Goal: Information Seeking & Learning: Learn about a topic

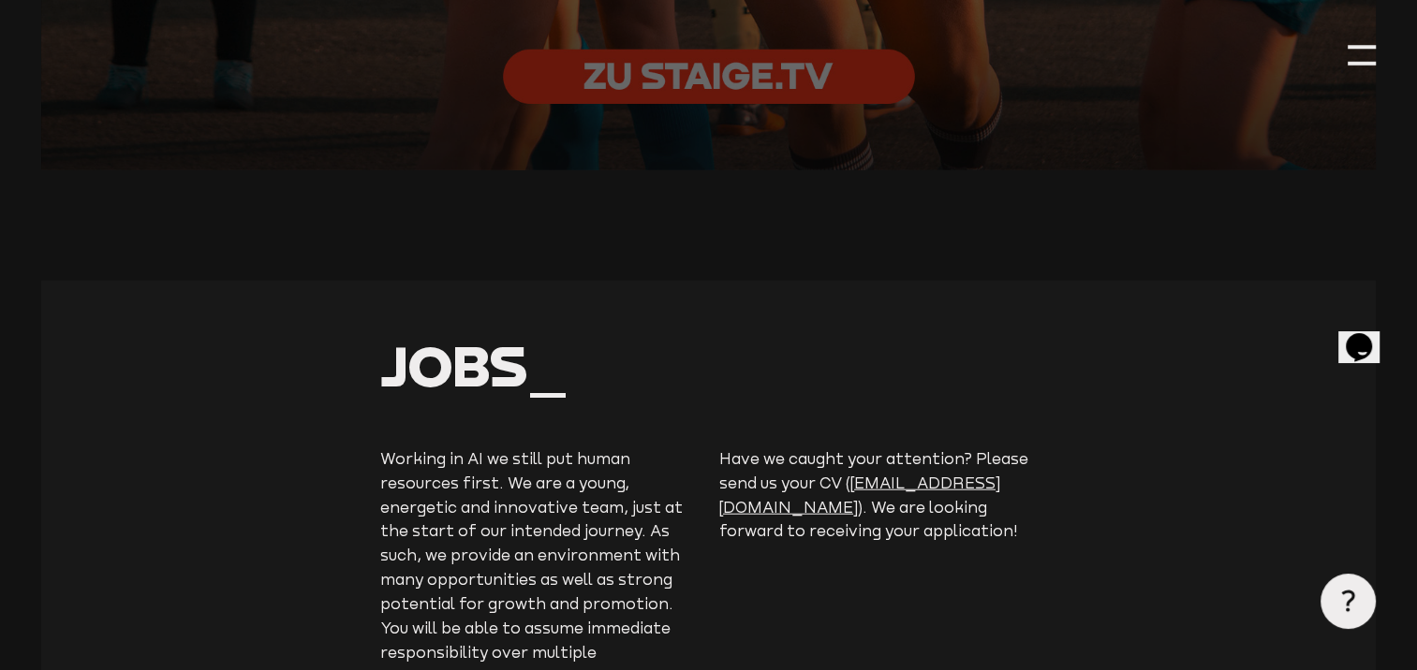
scroll to position [4470, 0]
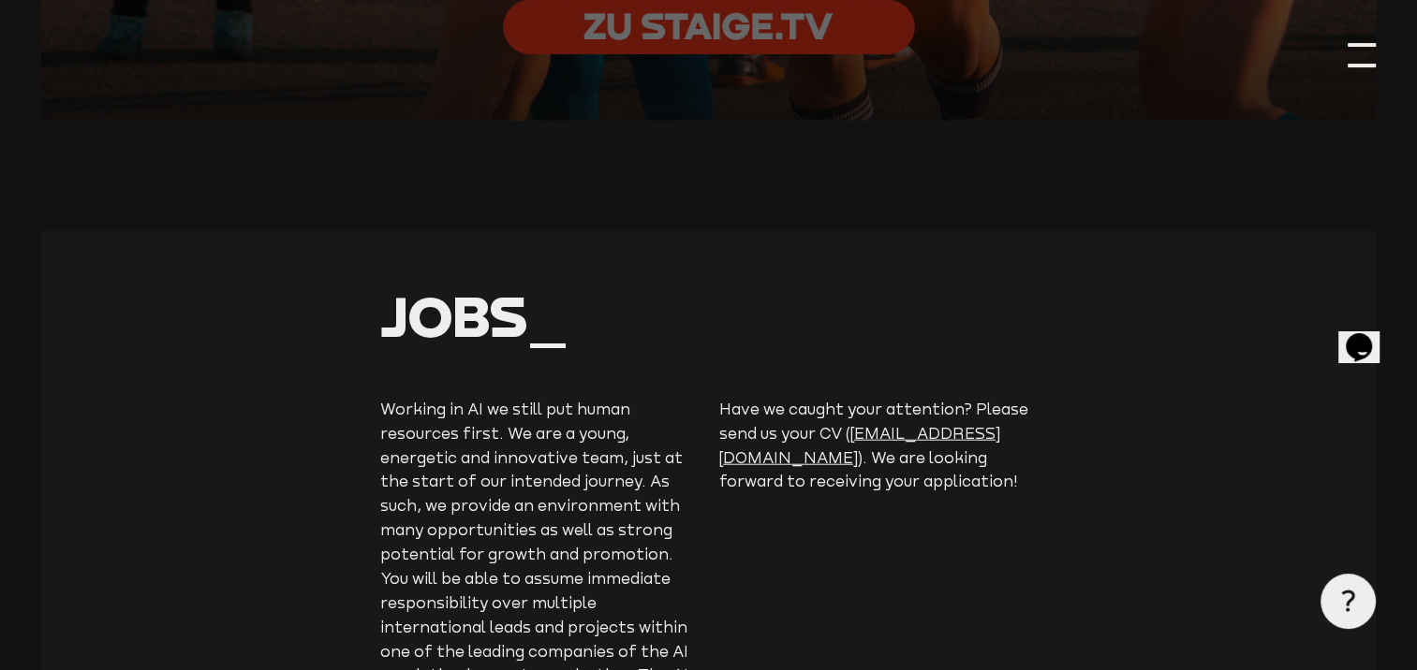
click at [1360, 56] on div at bounding box center [1362, 55] width 28 height 28
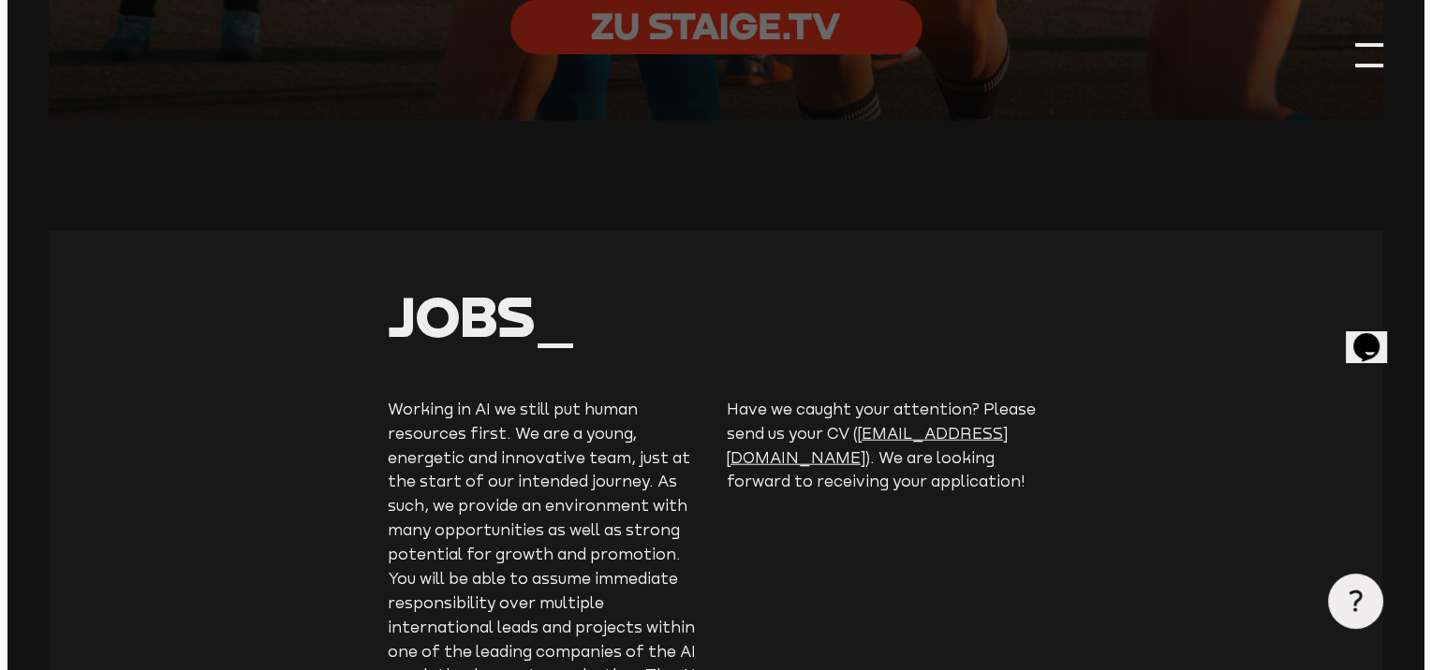
scroll to position [4450, 0]
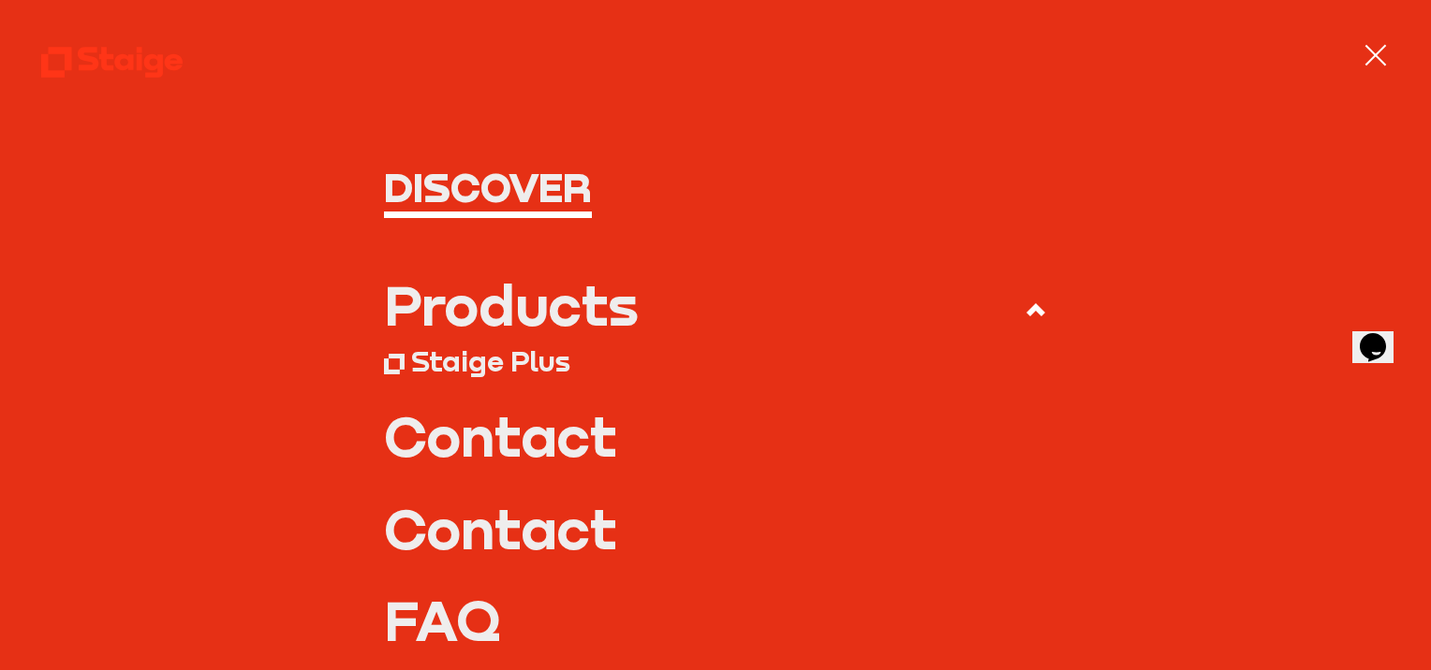
click at [563, 307] on div "Products" at bounding box center [511, 304] width 255 height 55
click at [0, 0] on input "Products" at bounding box center [0, 0] width 0 height 0
click at [573, 311] on div "Products" at bounding box center [511, 304] width 255 height 55
click at [0, 0] on input "Products" at bounding box center [0, 0] width 0 height 0
click at [1024, 307] on icon at bounding box center [1035, 310] width 22 height 22
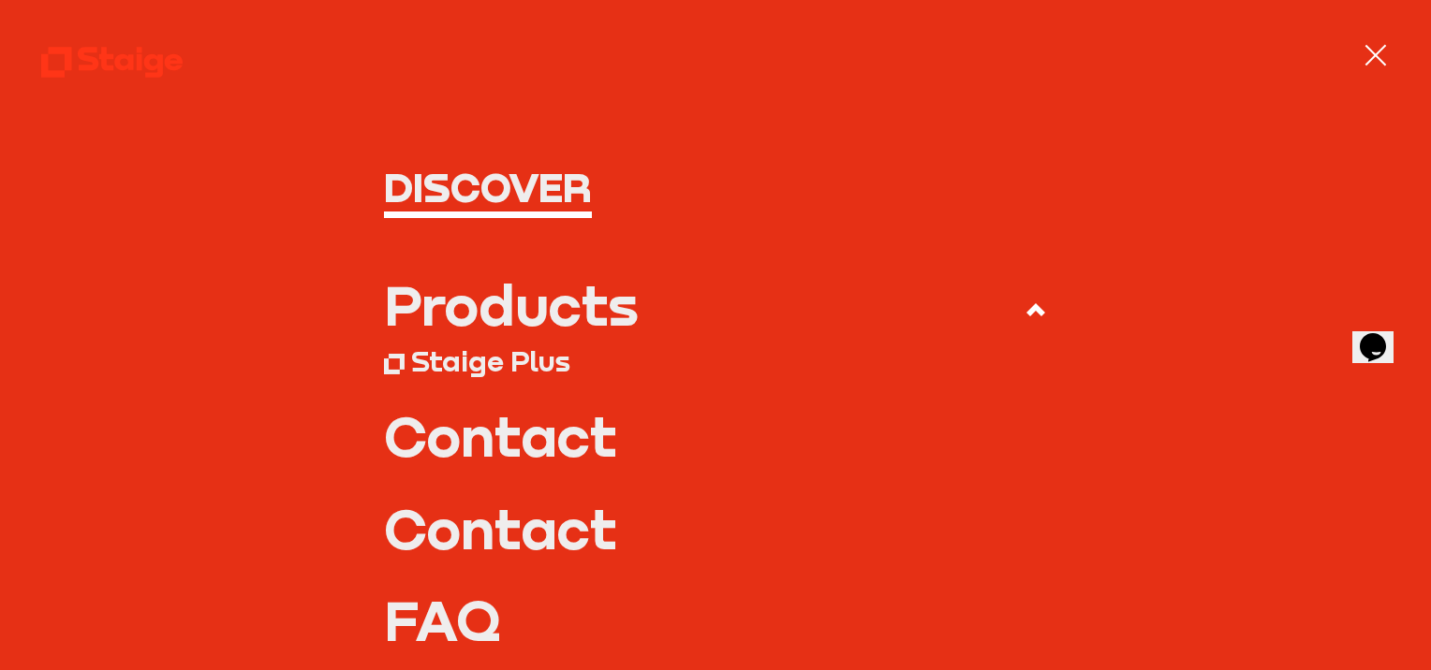
click at [0, 0] on input "Products" at bounding box center [0, 0] width 0 height 0
click at [507, 352] on div "Staige Plus" at bounding box center [490, 361] width 159 height 35
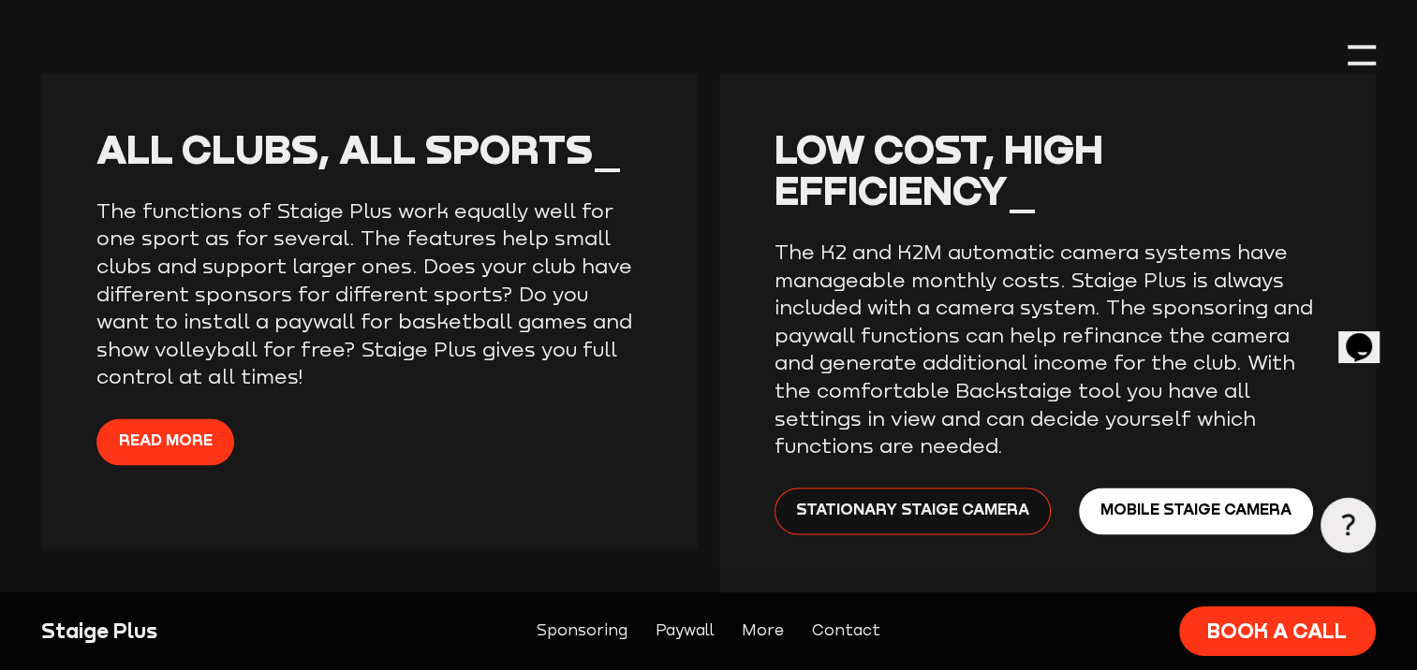
scroll to position [3058, 0]
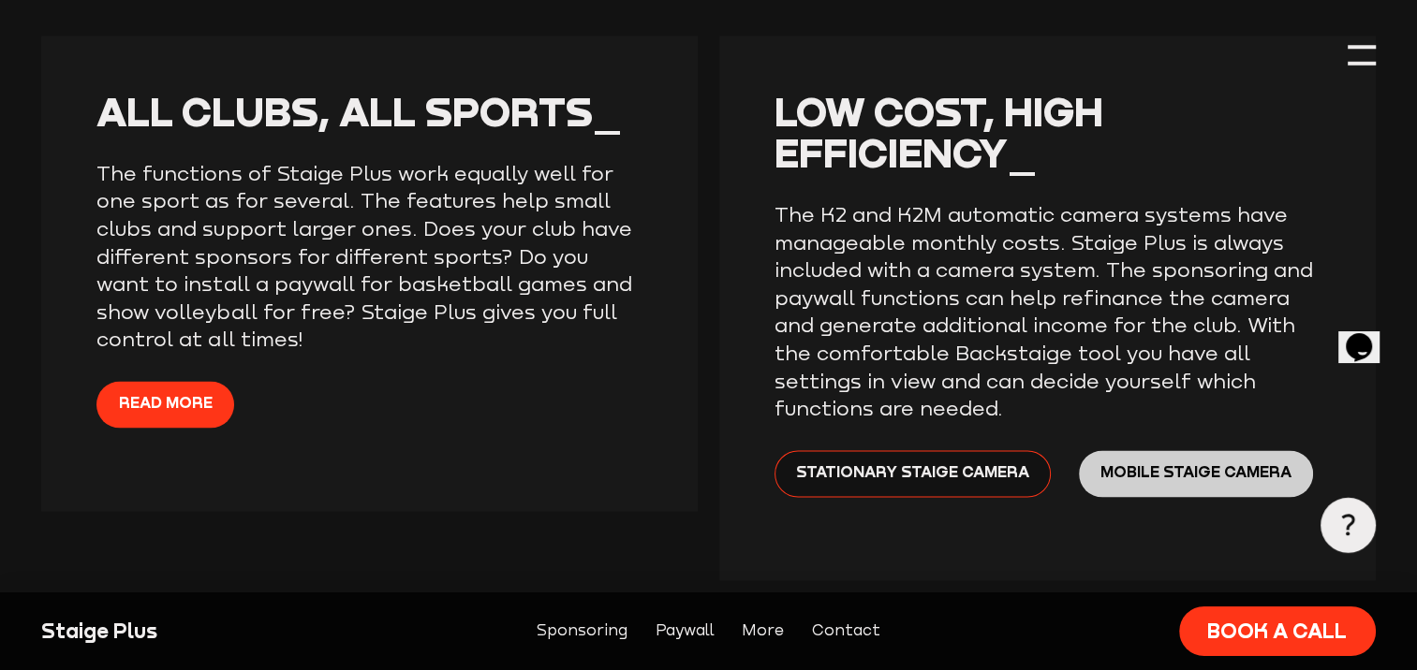
click at [1161, 472] on span "Mobile Staige Camera" at bounding box center [1195, 473] width 191 height 24
click at [958, 482] on span "Stationary Staige Camera" at bounding box center [912, 473] width 233 height 24
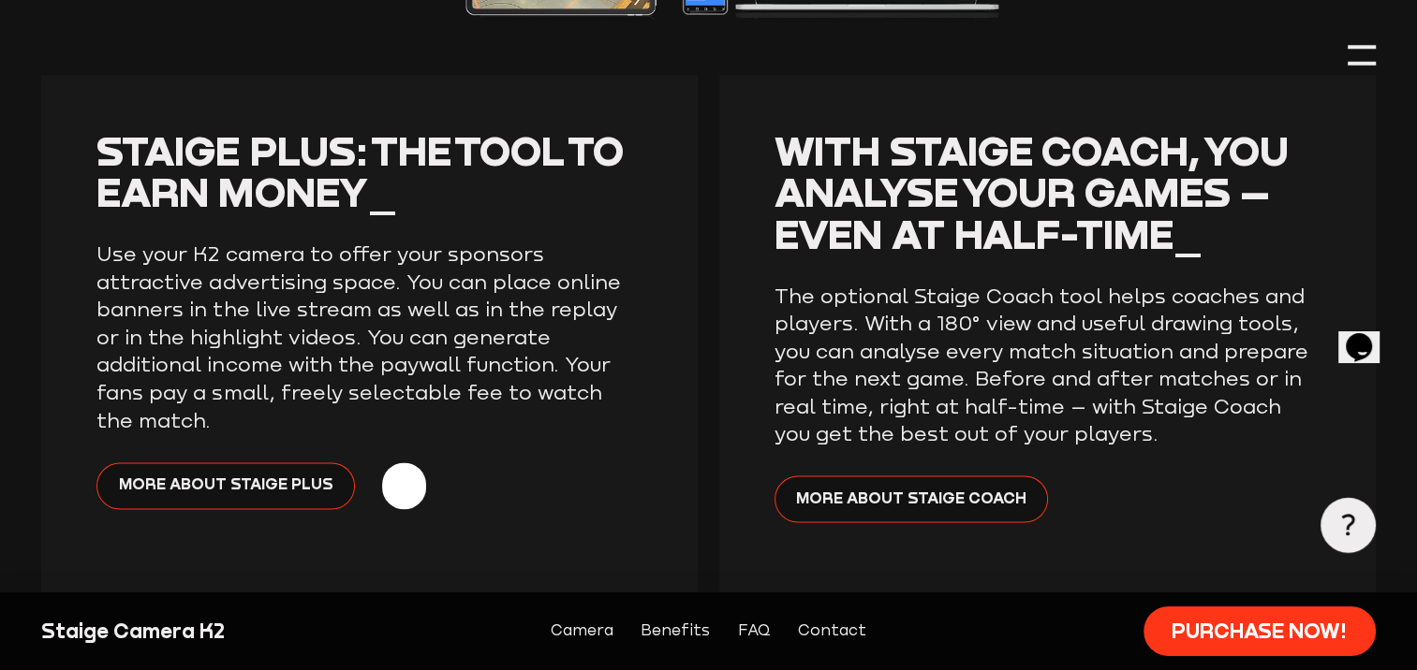
scroll to position [3009, 0]
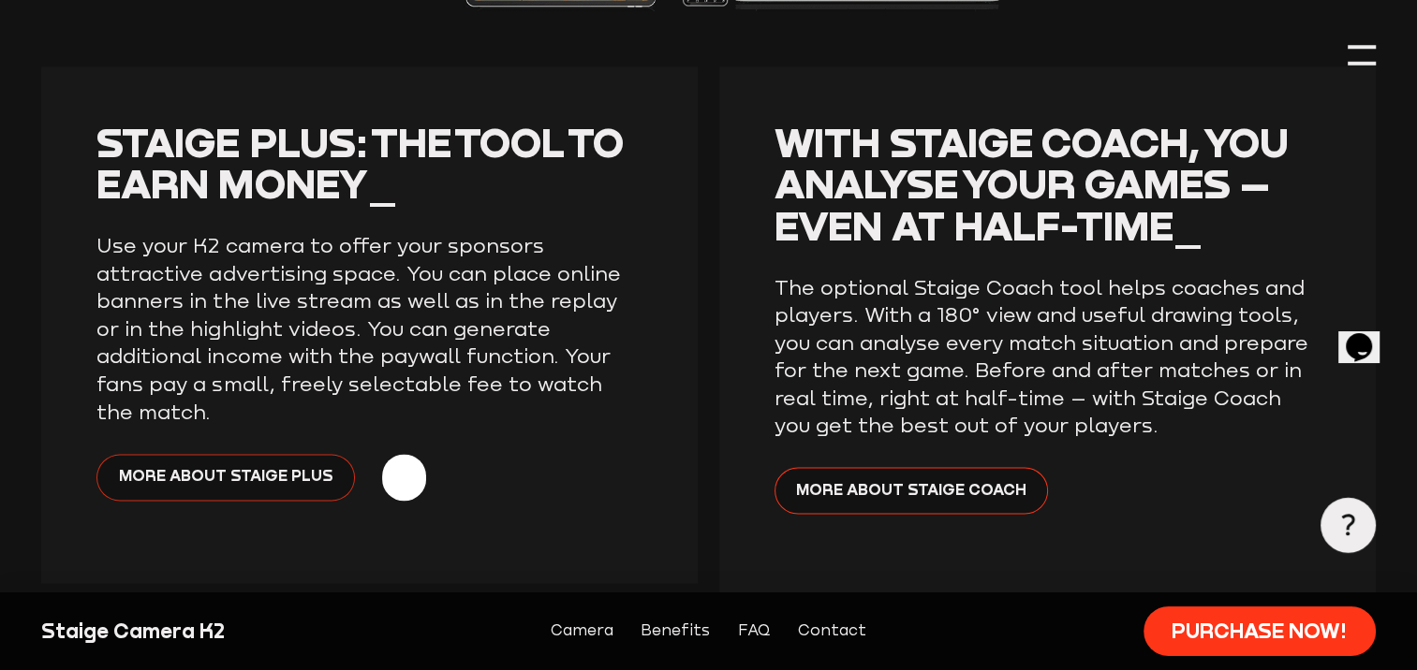
click at [267, 464] on span "More about Staige Plus" at bounding box center [226, 476] width 214 height 24
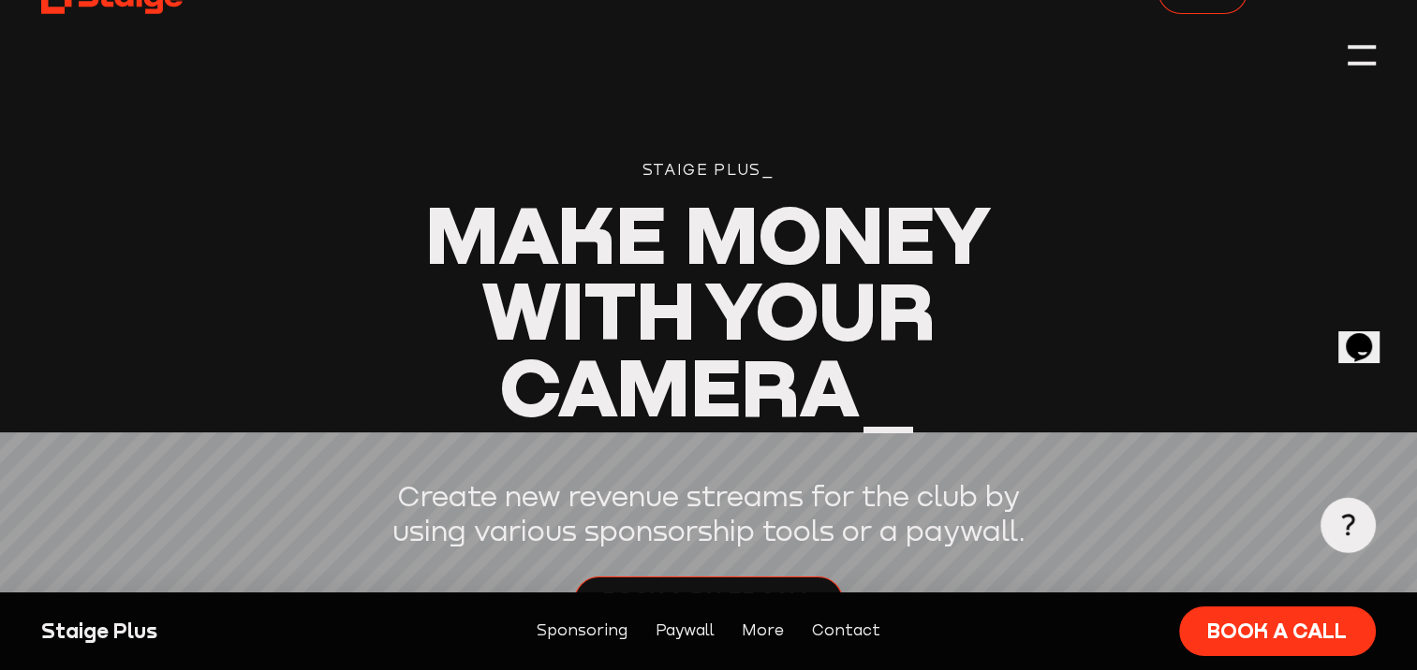
scroll to position [75, 0]
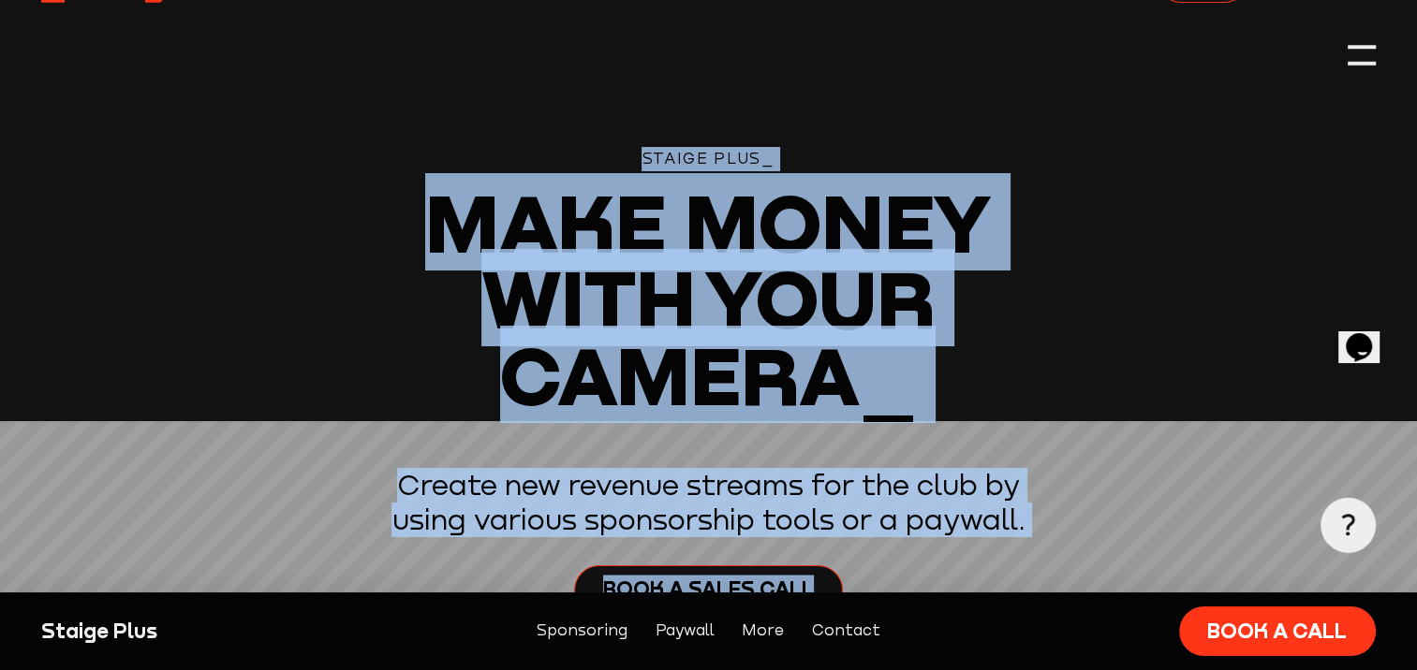
drag, startPoint x: 641, startPoint y: 157, endPoint x: 985, endPoint y: 577, distance: 542.3
click at [985, 577] on div "Staige Plus_ Make Money With Your Camera_ Create new revenue streams for the cl…" at bounding box center [708, 395] width 656 height 496
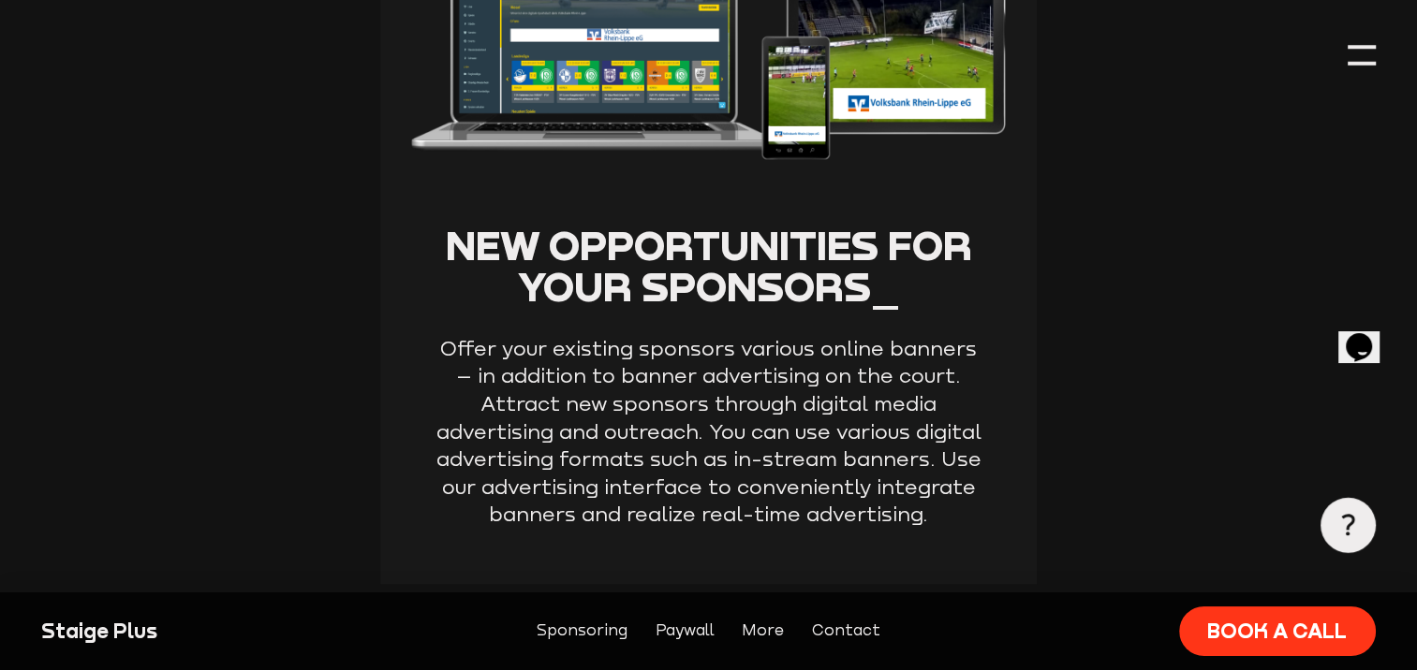
scroll to position [1311, 0]
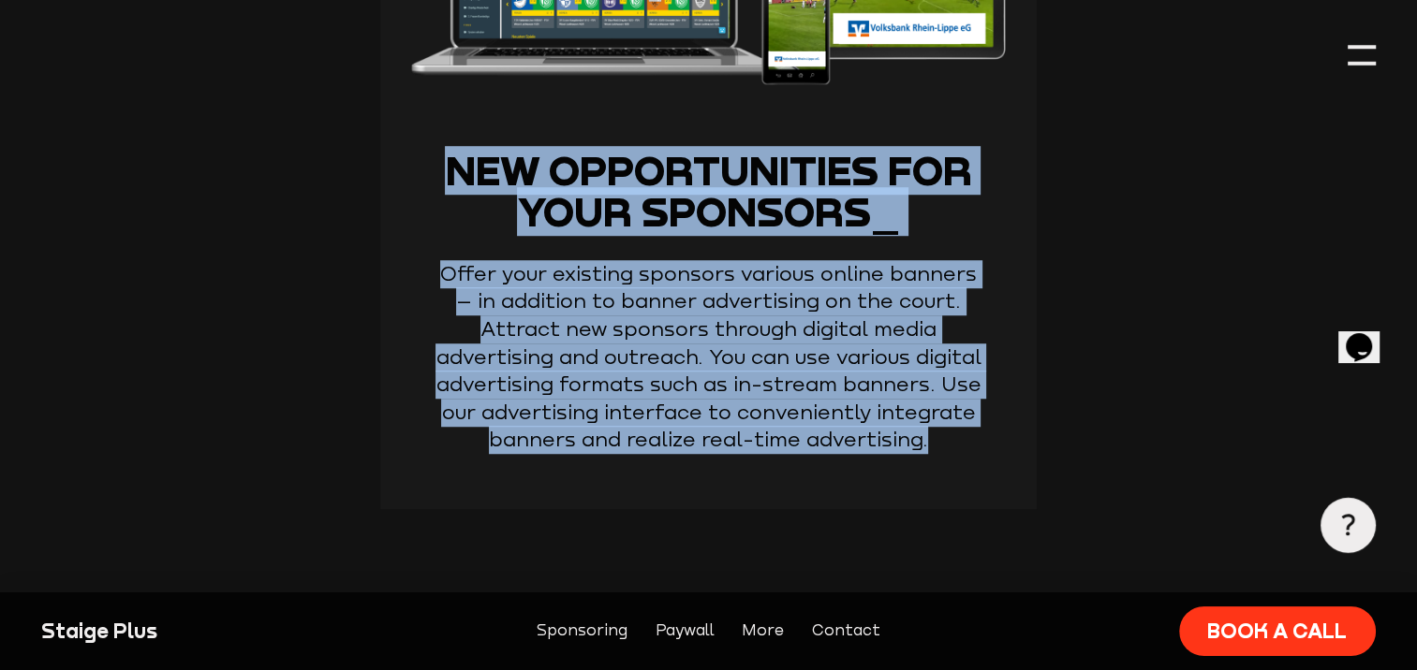
drag, startPoint x: 439, startPoint y: 175, endPoint x: 1011, endPoint y: 435, distance: 628.2
click at [1011, 435] on div "New opportunities for your sponsors_ Offer your existing sponsors various onlin…" at bounding box center [708, 127] width 656 height 764
copy div "New opportunities for your sponsors_ Offer your existing sponsors various onlin…"
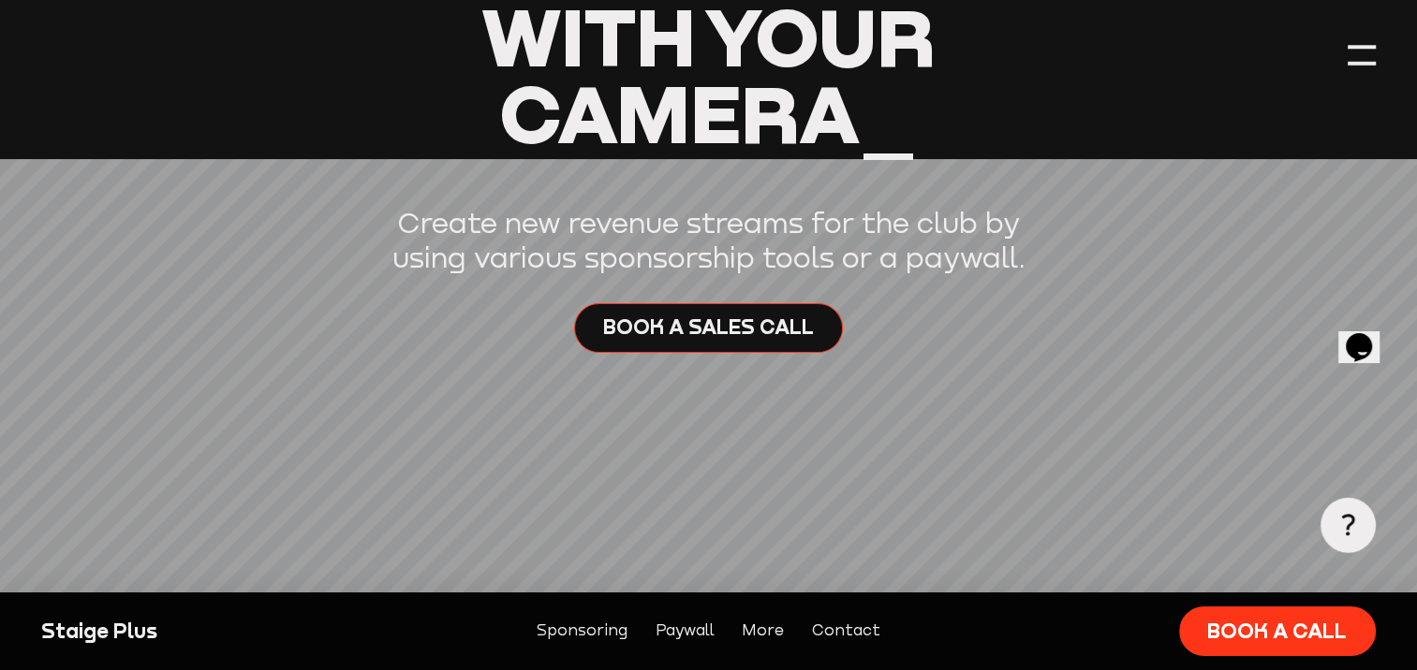
scroll to position [244, 0]
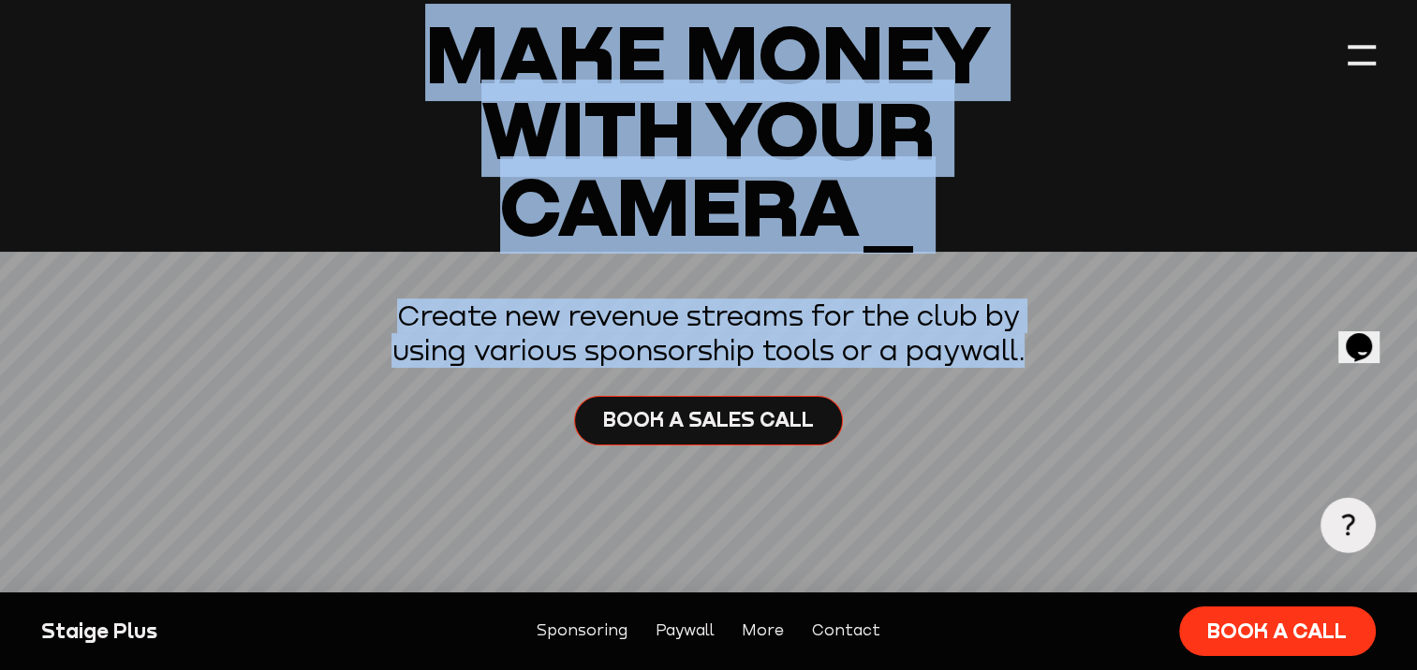
drag, startPoint x: 426, startPoint y: 60, endPoint x: 1045, endPoint y: 360, distance: 687.7
click at [1045, 360] on header "Staige Plus_ Make Money With Your Camera_ Create new revenue streams for the cl…" at bounding box center [707, 170] width 1333 height 829
copy div "Make Money With Your Camera_ Create new revenue streams for the club by using v…"
